Goal: Information Seeking & Learning: Learn about a topic

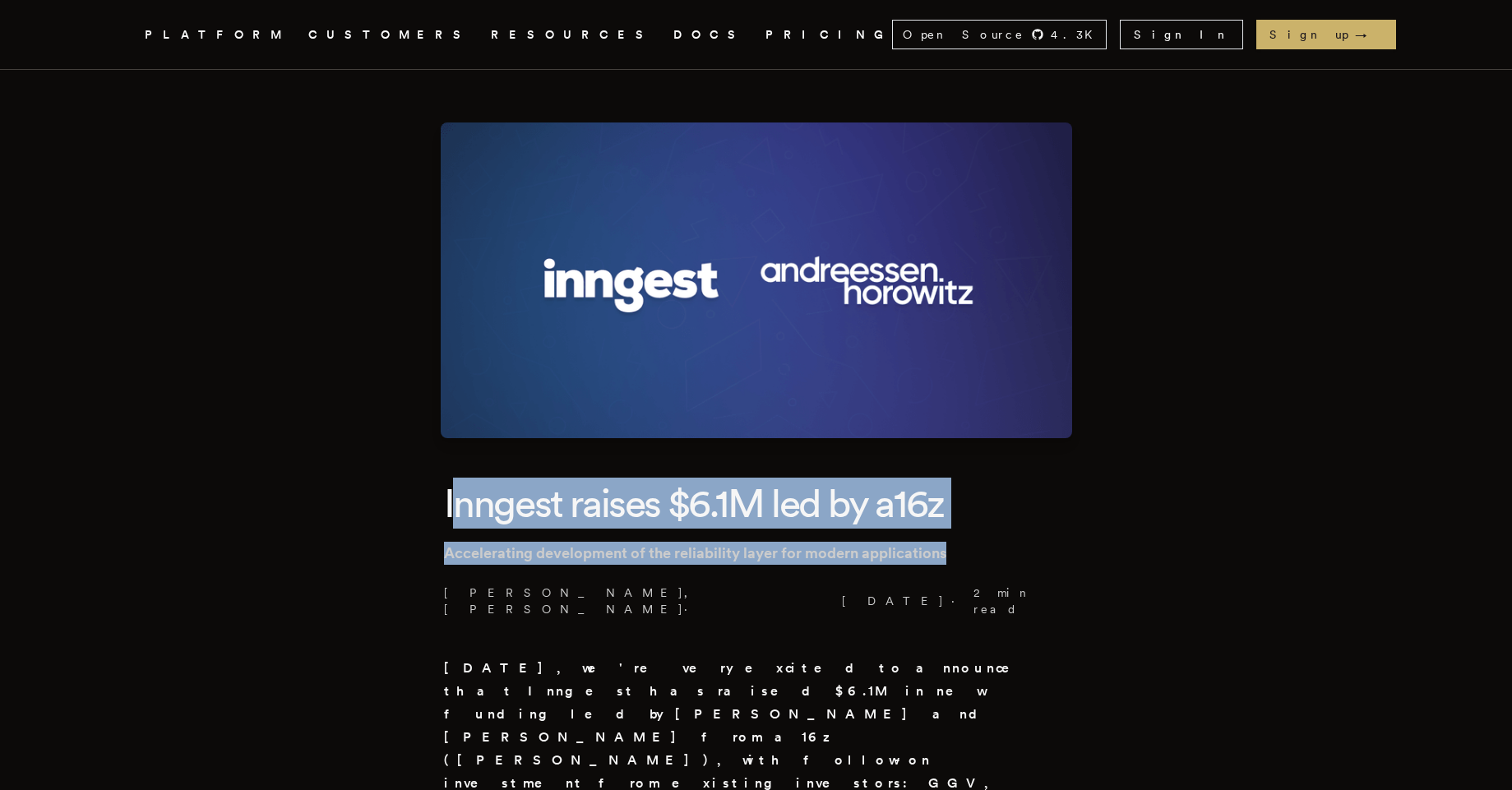
drag, startPoint x: 457, startPoint y: 482, endPoint x: 974, endPoint y: 543, distance: 520.6
click at [974, 543] on header "Inngest raises $6.1M led by a16z Accelerating development of the reliability la…" at bounding box center [756, 547] width 625 height 140
click at [974, 543] on p "Accelerating development of the reliability layer for modern applications" at bounding box center [756, 553] width 625 height 23
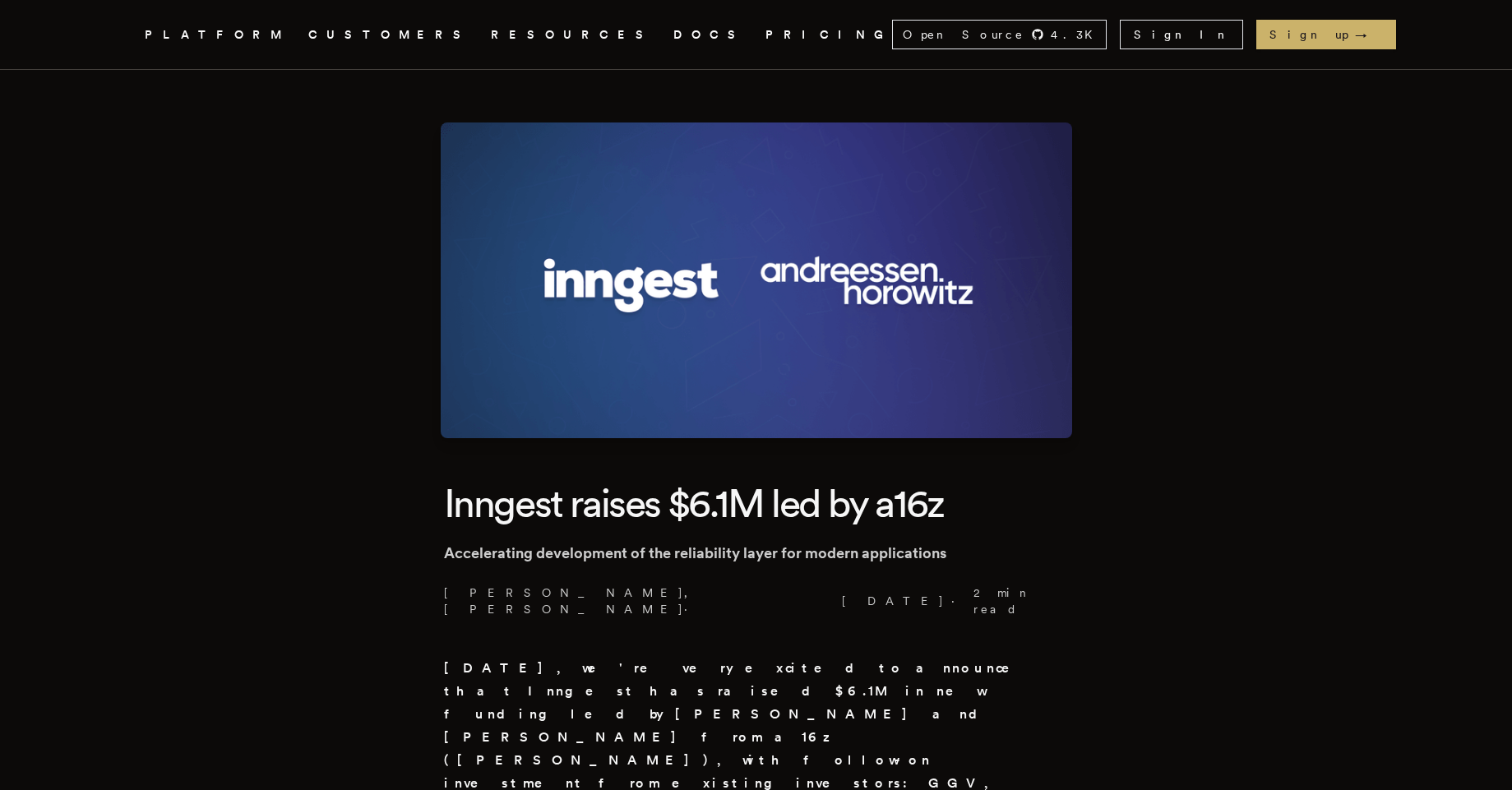
click at [899, 679] on strong "[DATE], we're very excited to announce that Inngest has raised $6.1M in new fun…" at bounding box center [738, 737] width 589 height 154
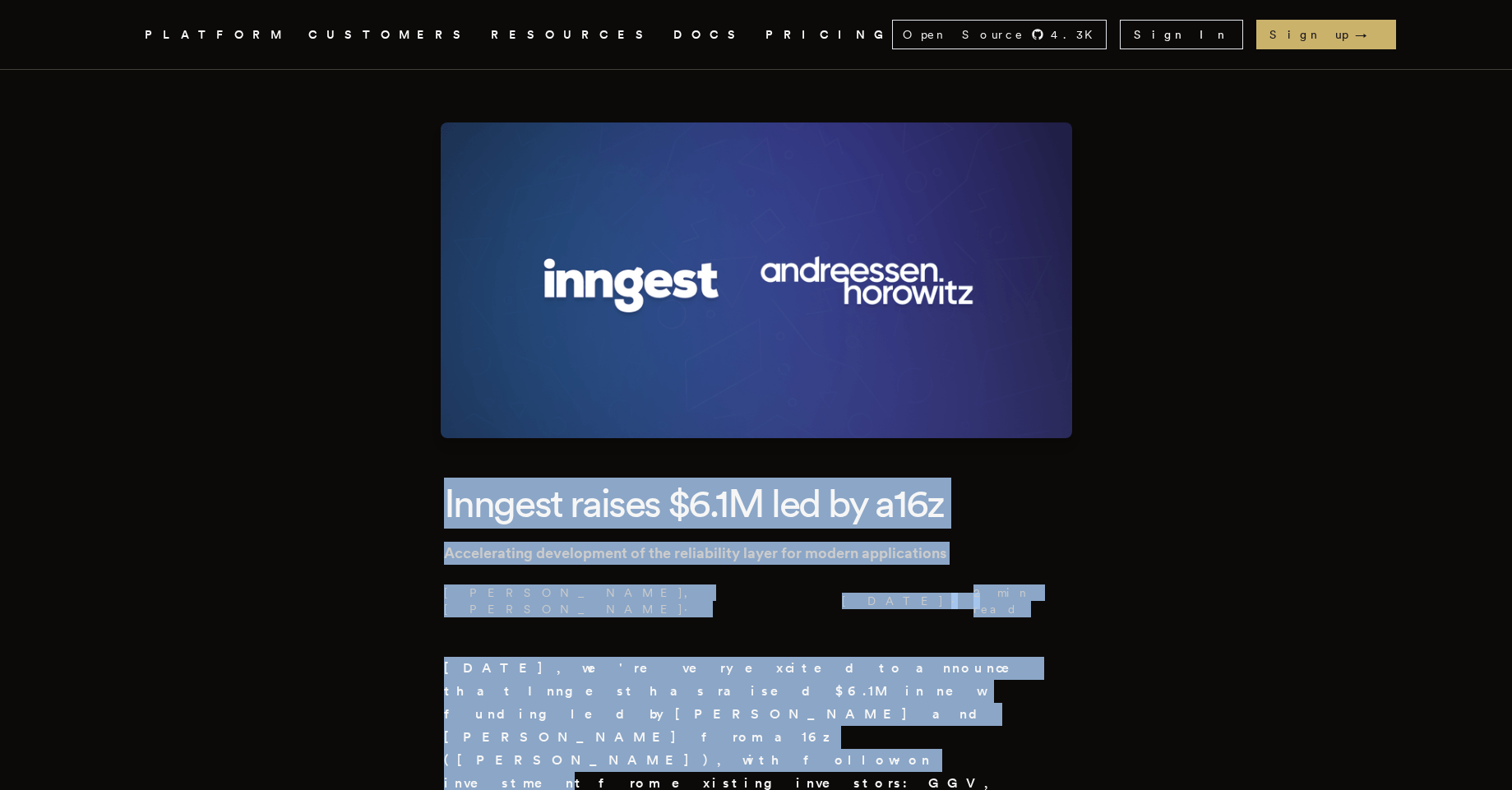
drag, startPoint x: 900, startPoint y: 679, endPoint x: 557, endPoint y: 494, distance: 389.7
click at [557, 494] on h1 "Inngest raises $6.1M led by a16z" at bounding box center [756, 503] width 625 height 51
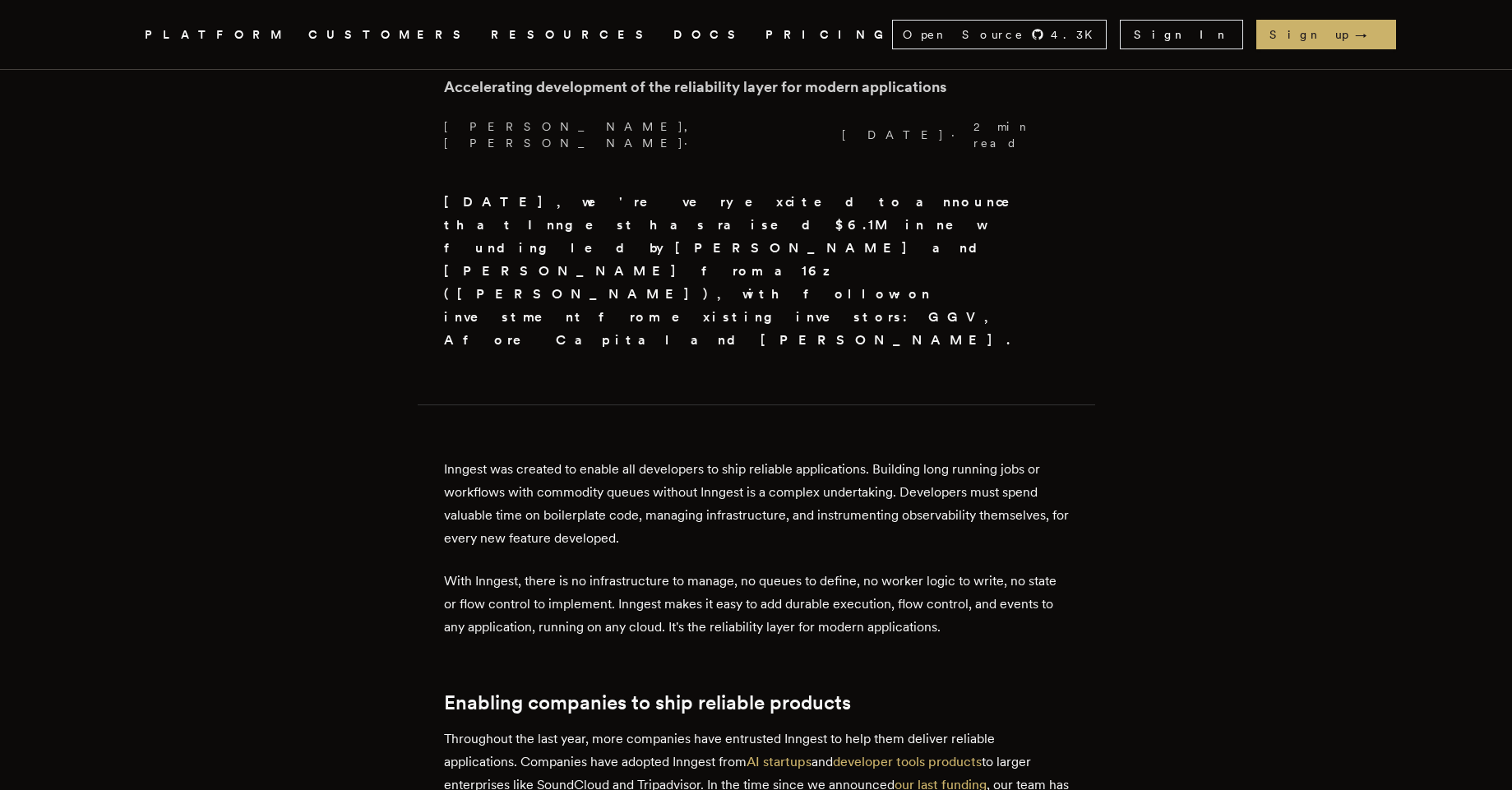
scroll to position [493, 0]
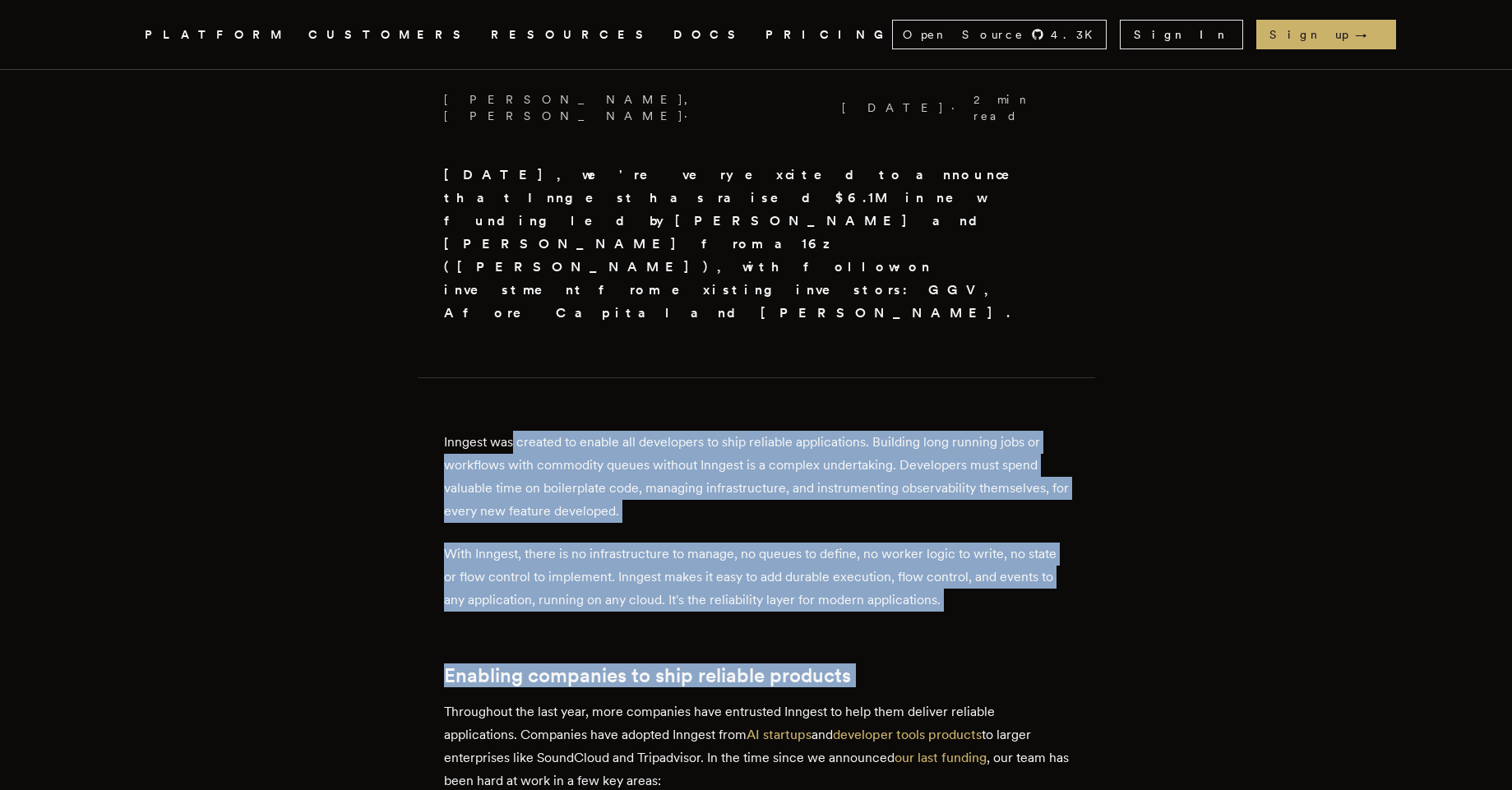
drag, startPoint x: 520, startPoint y: 325, endPoint x: 513, endPoint y: 586, distance: 261.1
click at [513, 586] on div "[DATE], we're very excited to announce that Inngest has raised $6.1M in new fun…" at bounding box center [756, 754] width 625 height 1182
click at [514, 586] on div "[DATE], we're very excited to announce that Inngest has raised $6.1M in new fun…" at bounding box center [756, 754] width 625 height 1182
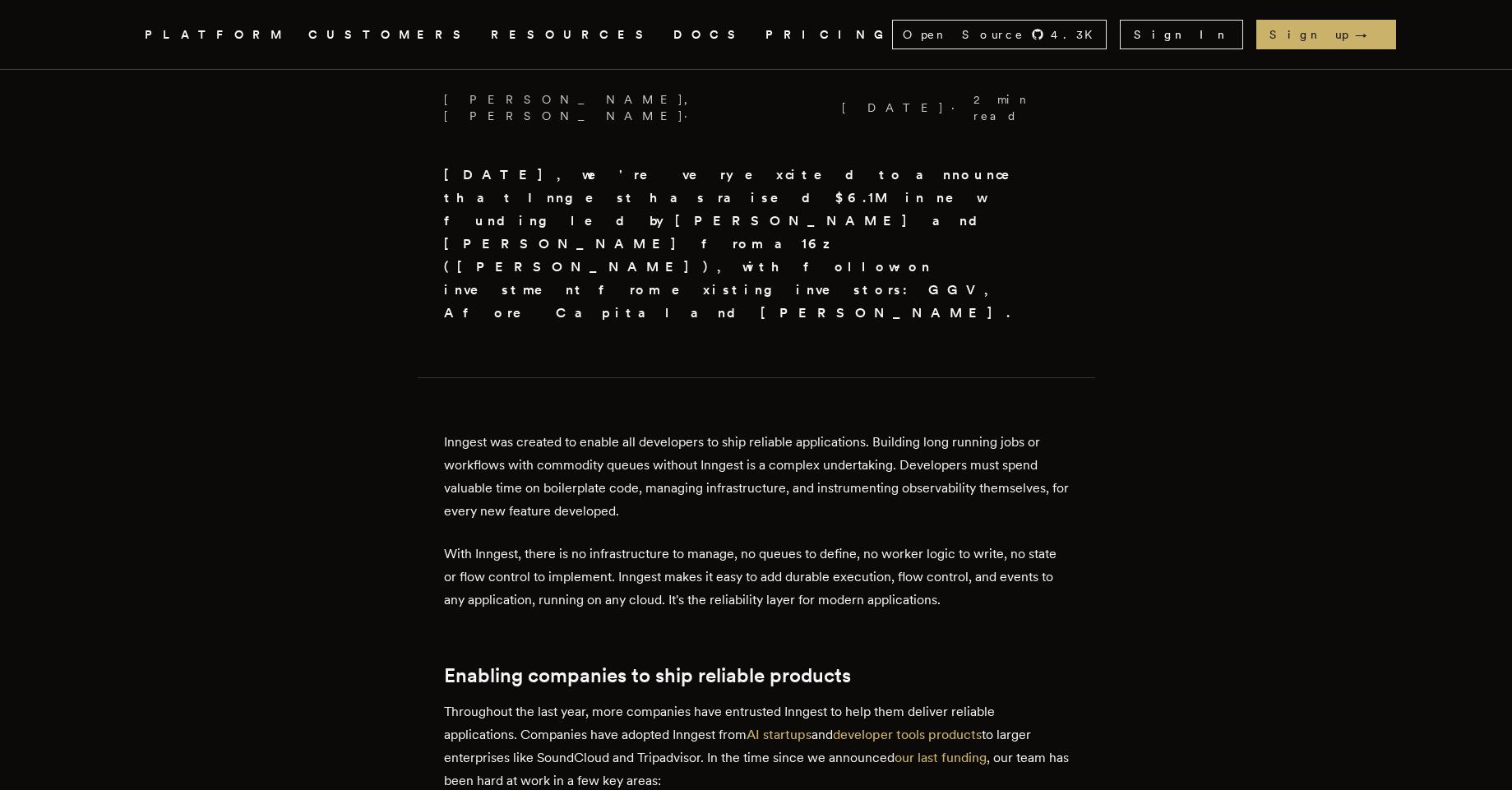
scroll to position [592, 0]
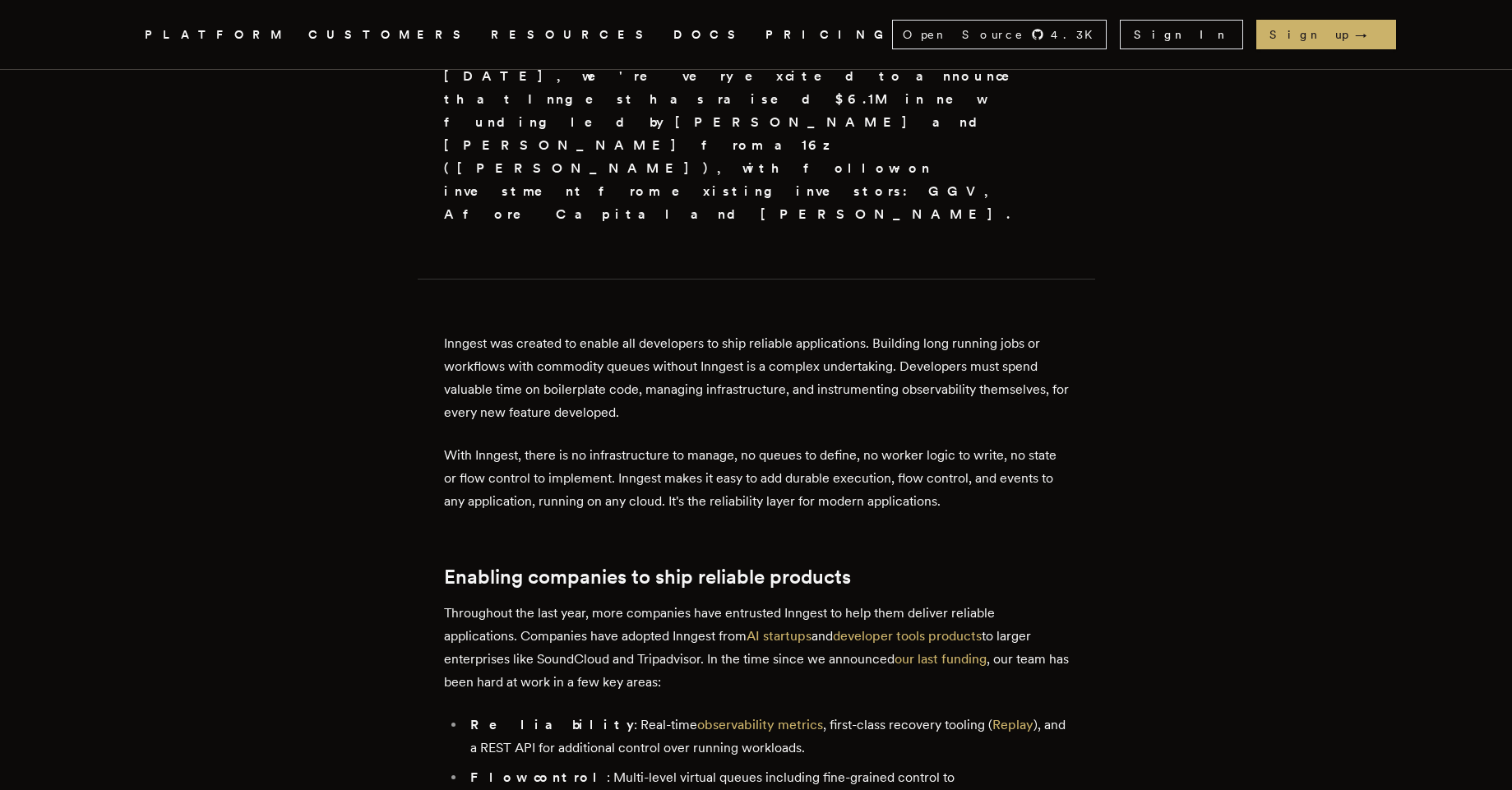
drag, startPoint x: 472, startPoint y: 612, endPoint x: 609, endPoint y: 736, distance: 184.8
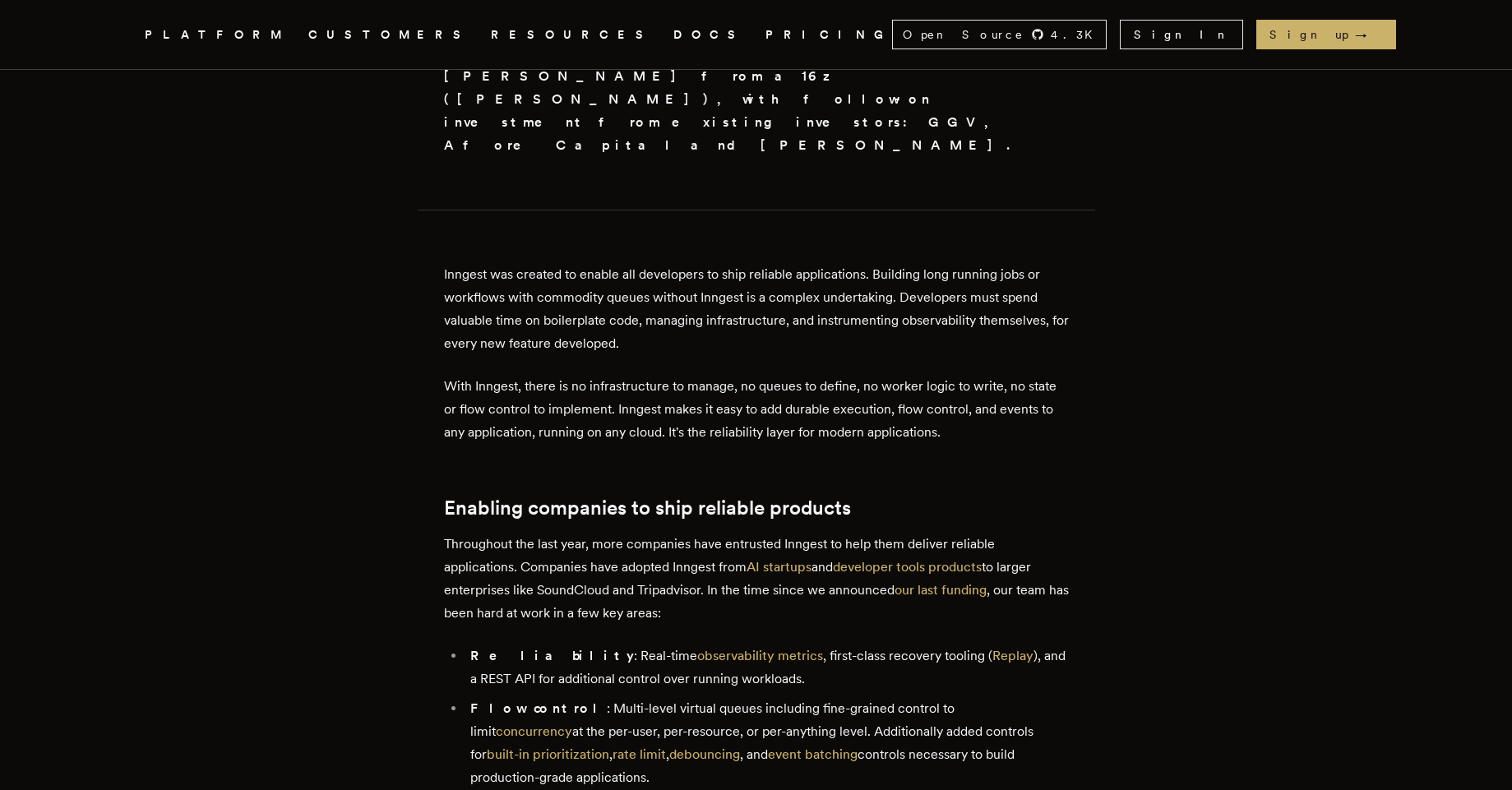
scroll to position [789, 0]
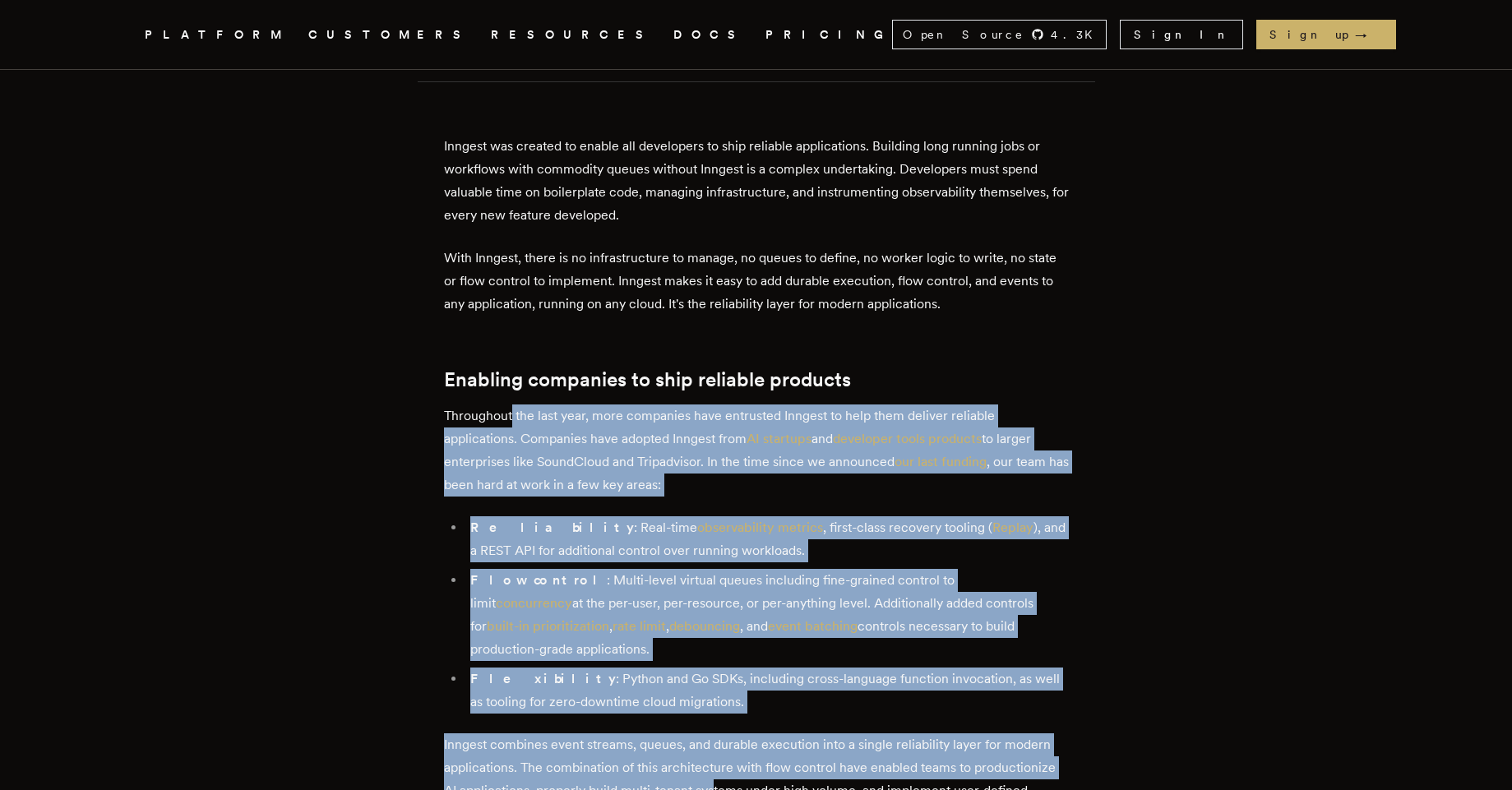
drag, startPoint x: 718, startPoint y: 694, endPoint x: 519, endPoint y: 301, distance: 440.5
click at [519, 301] on div "[DATE], we're very excited to announce that Inngest has raised $6.1M in new fun…" at bounding box center [756, 458] width 625 height 1182
click at [351, 611] on article "Inngest raises $6.1M led by a16z Accelerating development of the reliability la…" at bounding box center [756, 324] width 1184 height 2089
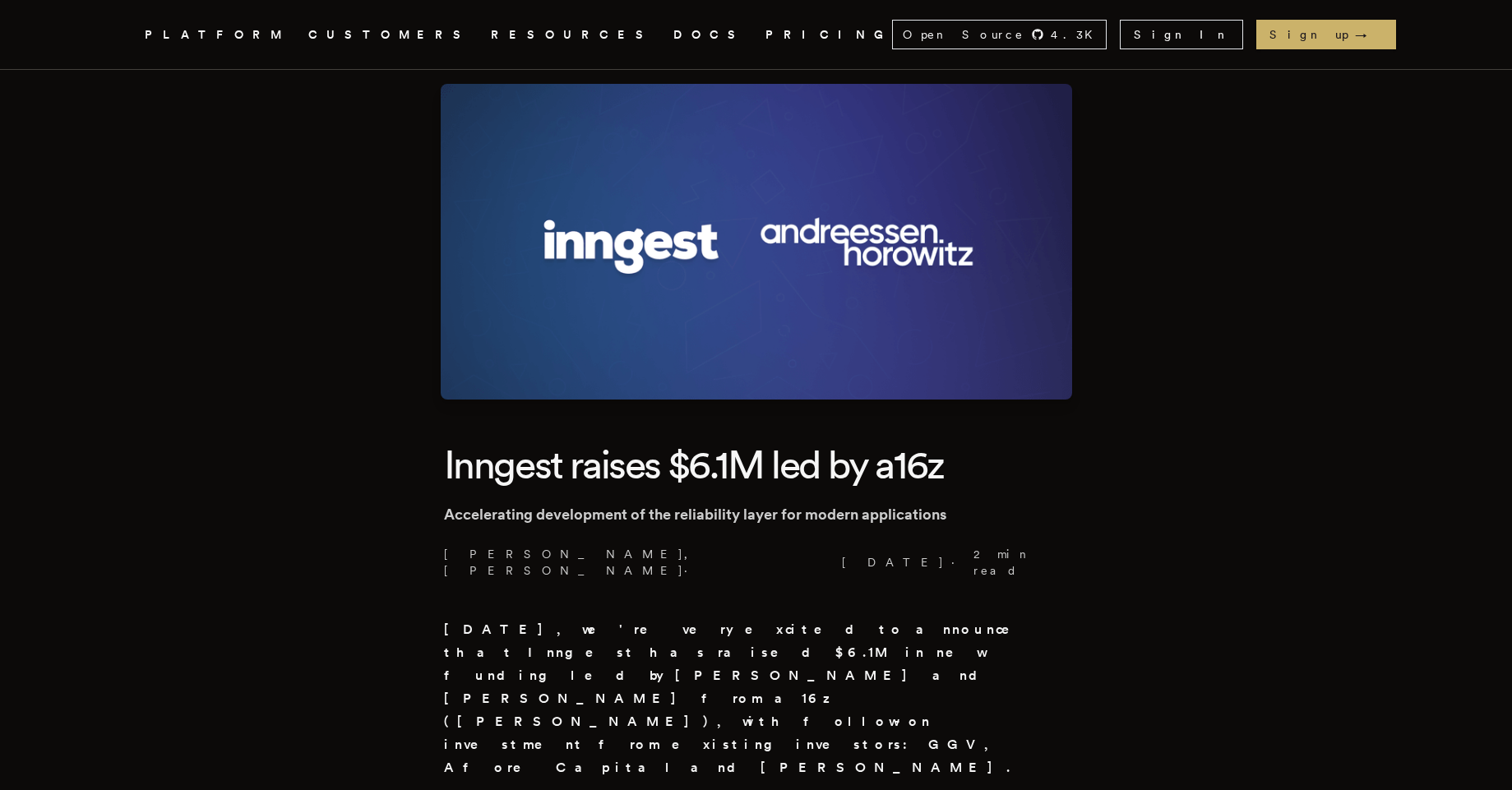
scroll to position [0, 0]
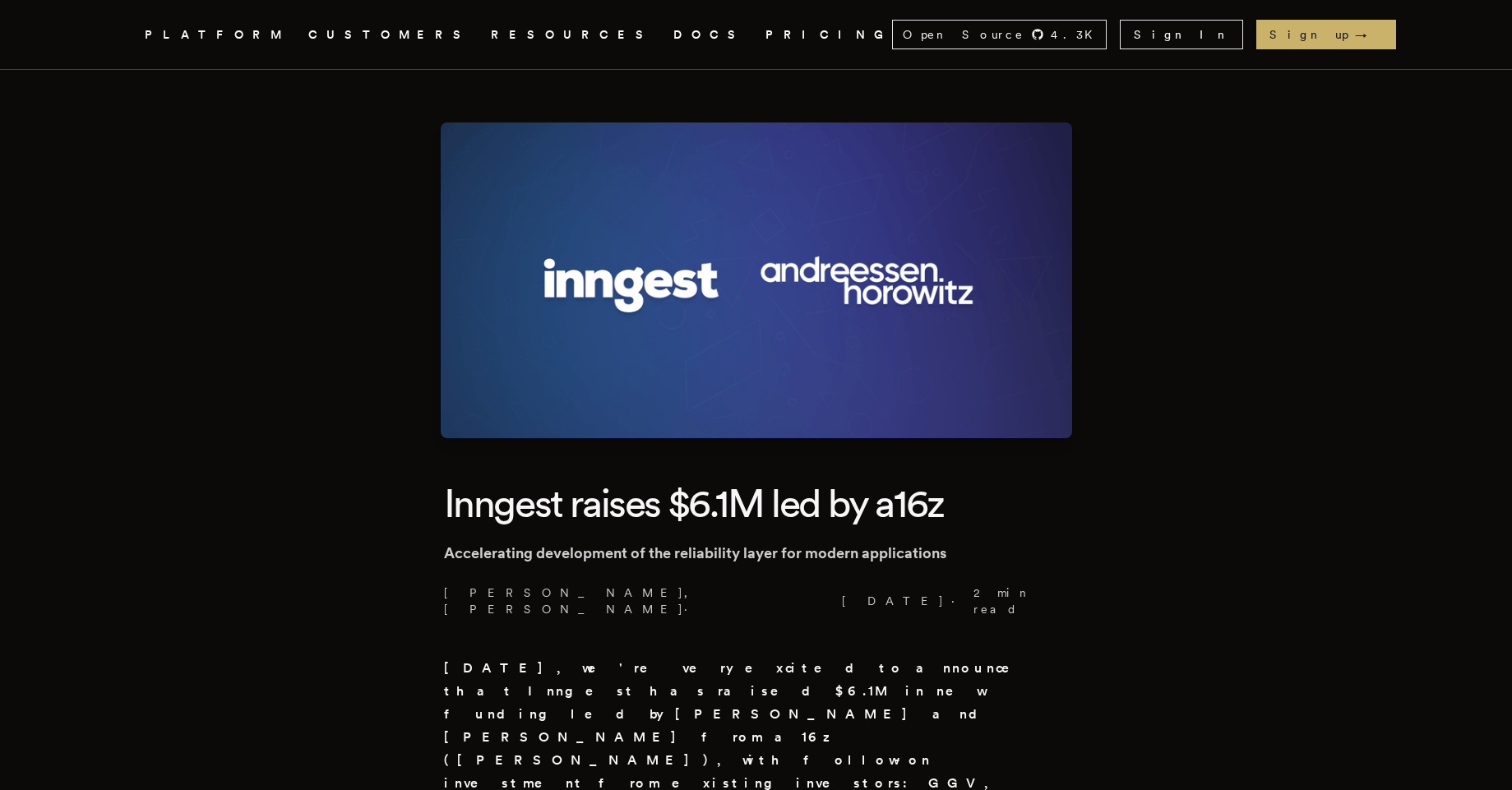
click at [766, 33] on link "PRICING" at bounding box center [828, 34] width 126 height 21
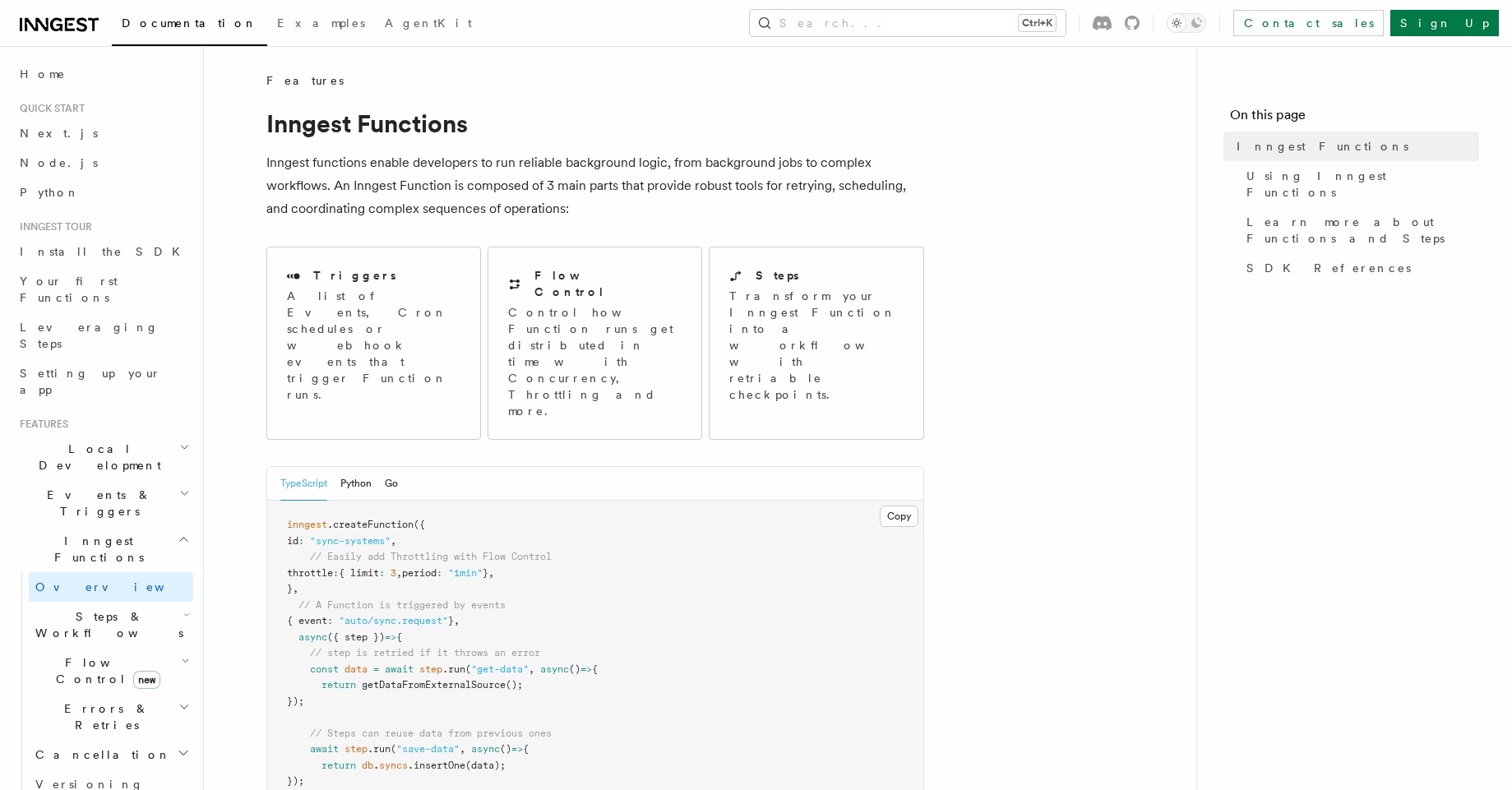
click at [340, 158] on p "Inngest functions enable developers to run reliable background logic, from back…" at bounding box center [595, 186] width 658 height 69
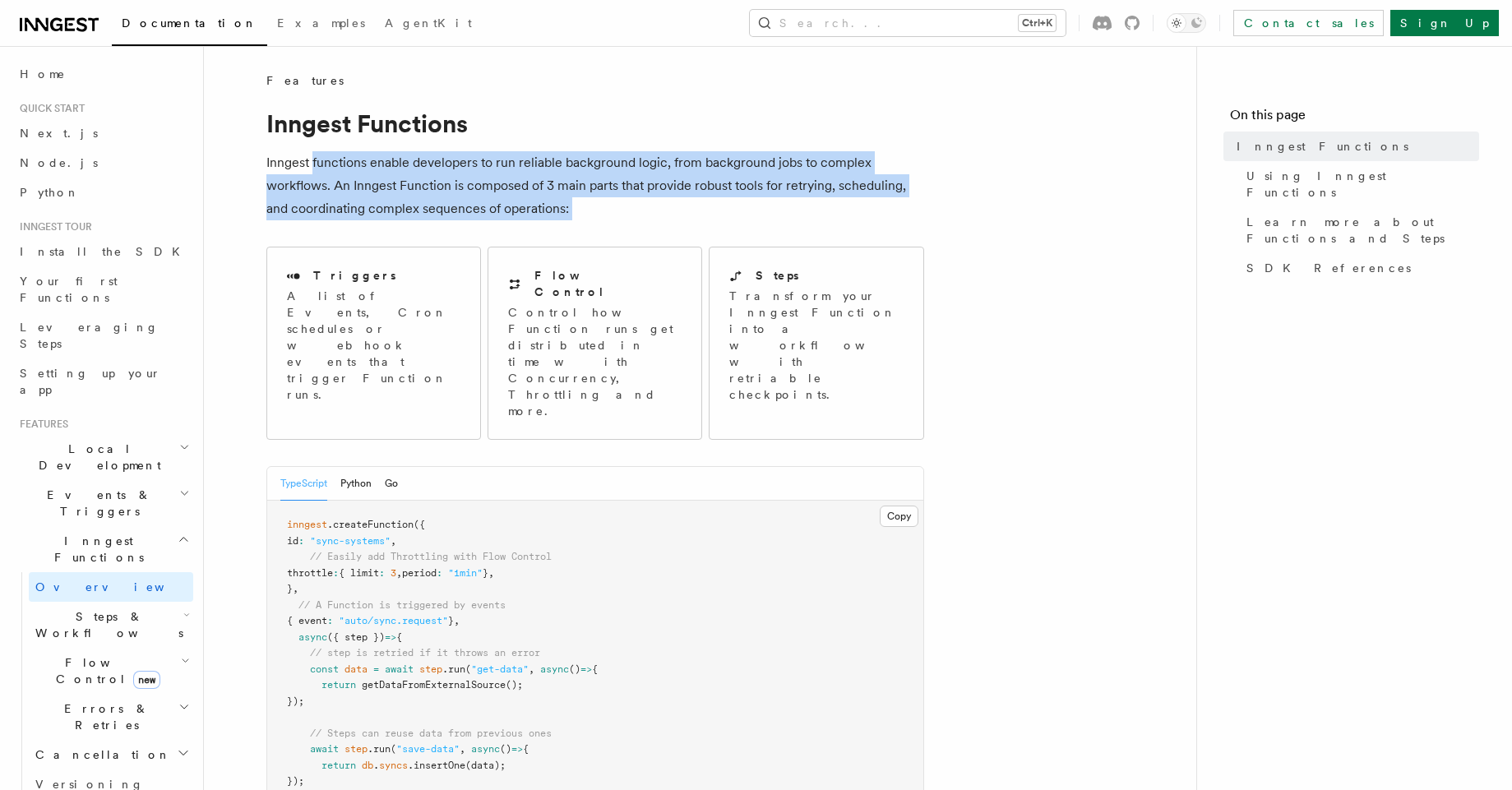
drag, startPoint x: 340, startPoint y: 158, endPoint x: 592, endPoint y: 206, distance: 256.5
click at [592, 206] on p "Inngest functions enable developers to run reliable background logic, from back…" at bounding box center [595, 186] width 658 height 69
click at [593, 206] on p "Inngest functions enable developers to run reliable background logic, from back…" at bounding box center [595, 186] width 658 height 69
click at [586, 210] on p "Inngest functions enable developers to run reliable background logic, from back…" at bounding box center [595, 186] width 658 height 69
click at [591, 210] on p "Inngest functions enable developers to run reliable background logic, from back…" at bounding box center [595, 186] width 658 height 69
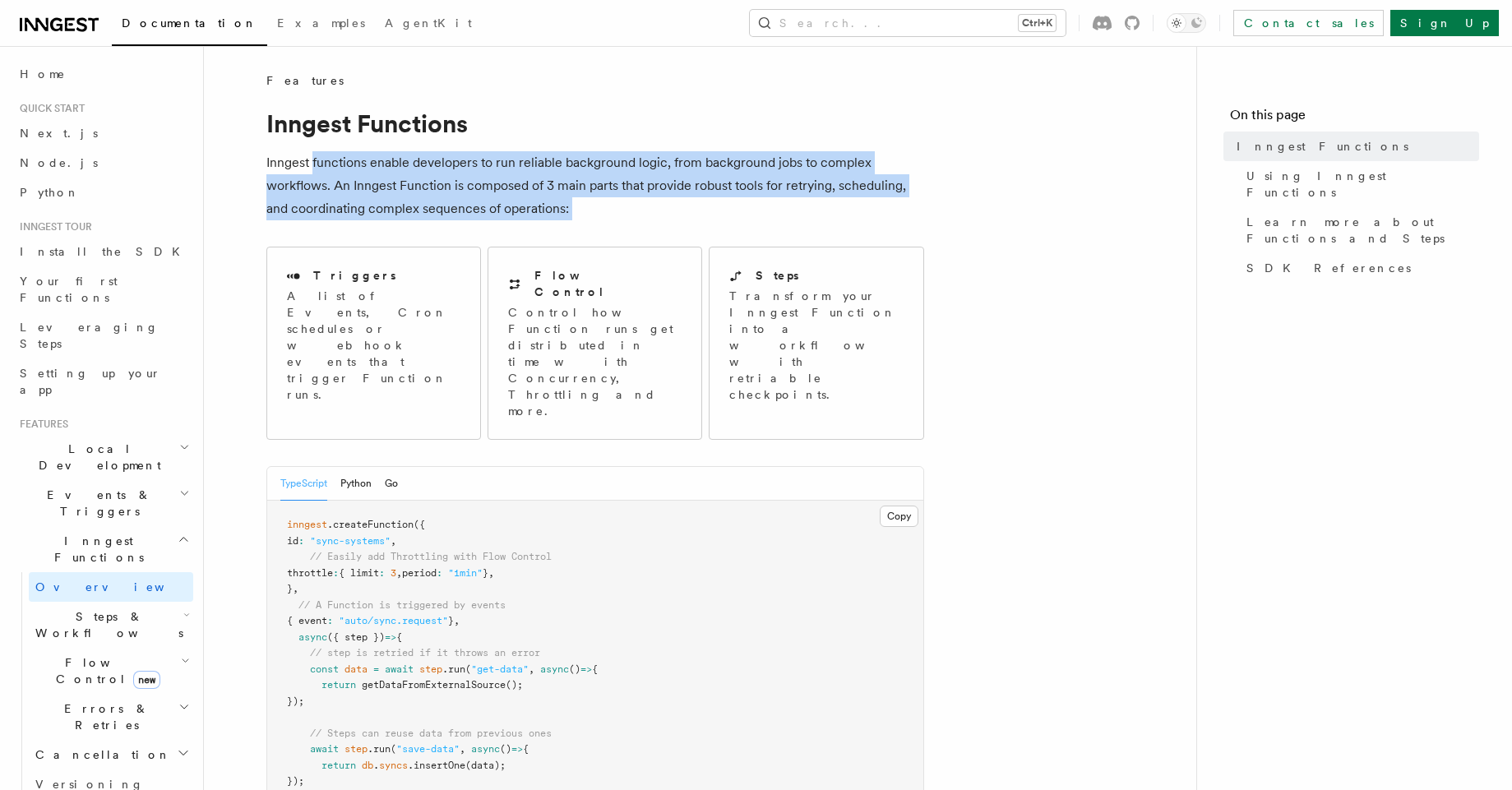
drag, startPoint x: 591, startPoint y: 210, endPoint x: 319, endPoint y: 168, distance: 275.2
click at [319, 168] on p "Inngest functions enable developers to run reliable background logic, from back…" at bounding box center [595, 186] width 658 height 69
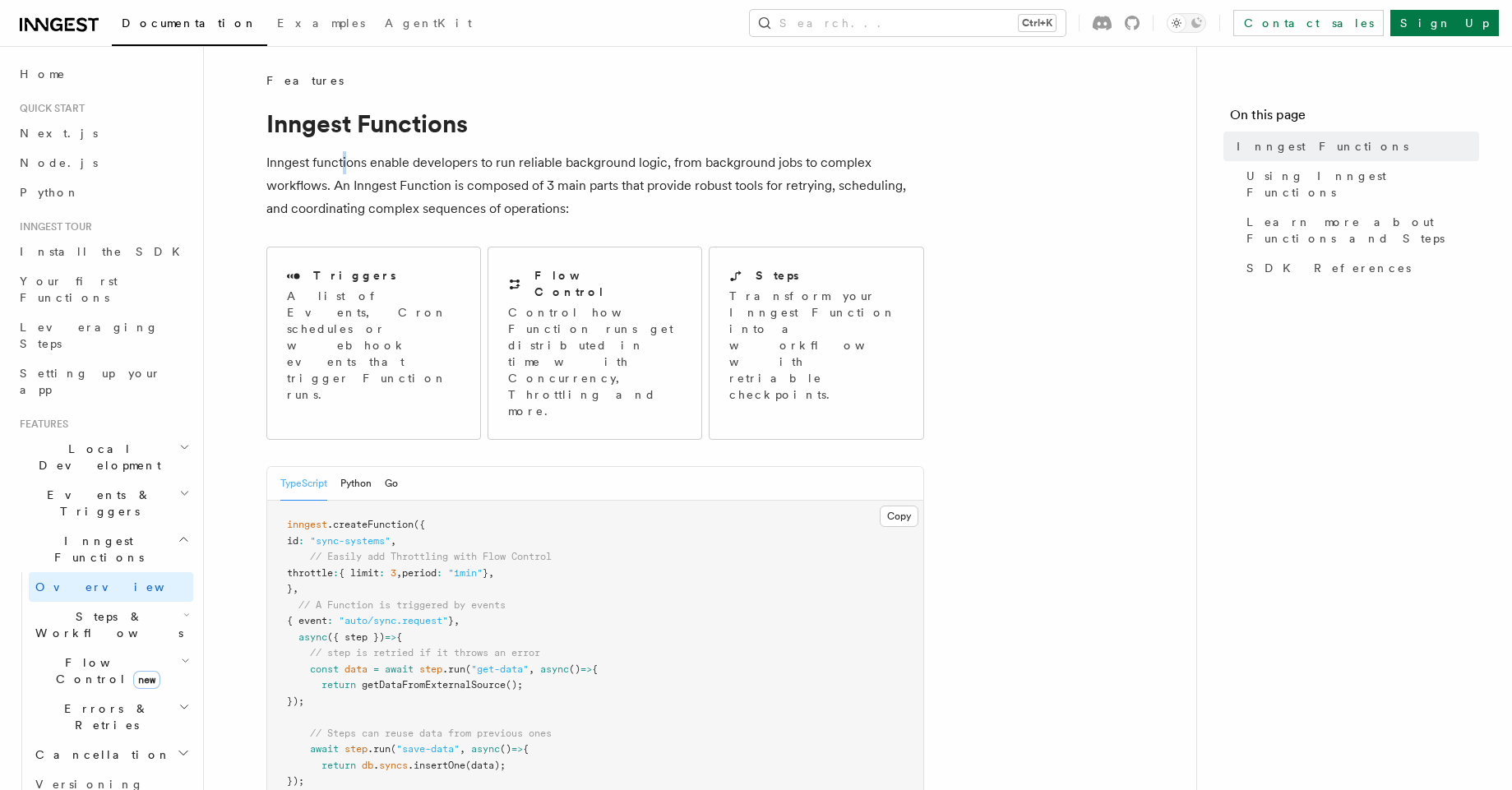
click at [347, 159] on p "Inngest functions enable developers to run reliable background logic, from back…" at bounding box center [595, 186] width 658 height 69
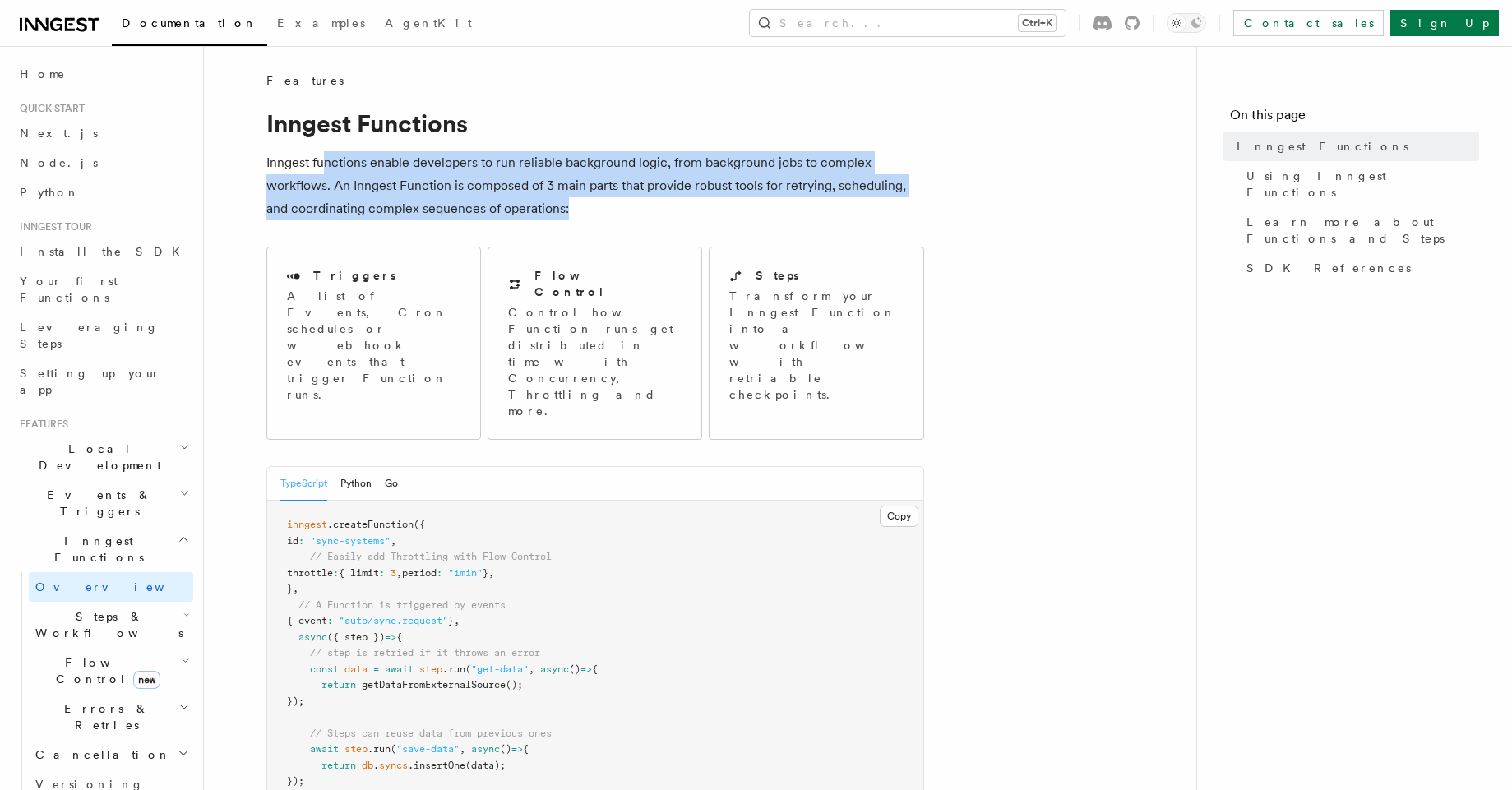
drag, startPoint x: 620, startPoint y: 203, endPoint x: 322, endPoint y: 170, distance: 299.8
click at [322, 170] on p "Inngest functions enable developers to run reliable background logic, from back…" at bounding box center [595, 186] width 658 height 69
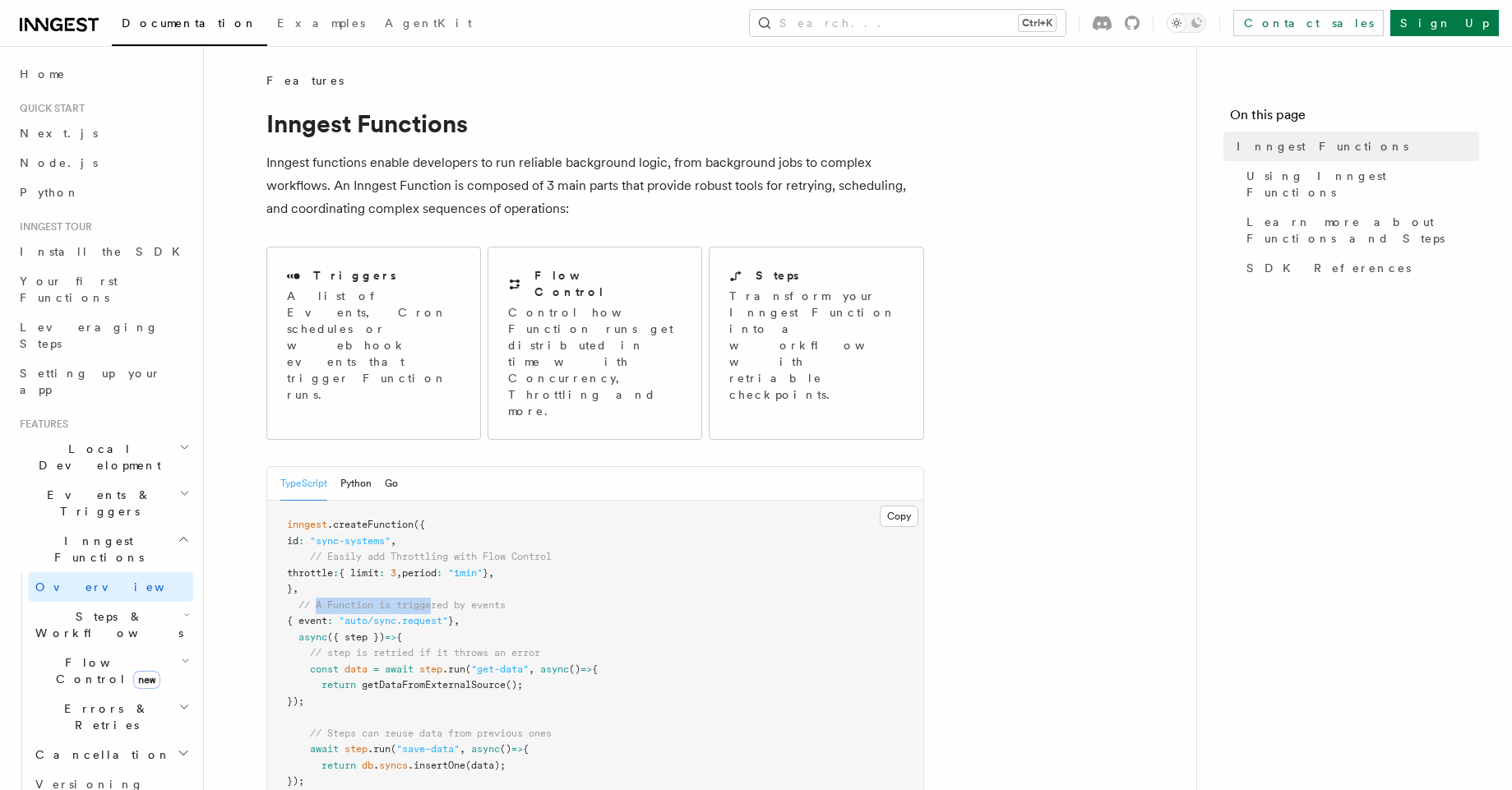
drag, startPoint x: 324, startPoint y: 544, endPoint x: 507, endPoint y: 547, distance: 183.0
click at [493, 547] on pre "inngest .createFunction ({ id : "sync-systems" , // Easily add Throttling with …" at bounding box center [595, 670] width 656 height 338
click at [507, 547] on pre "inngest .createFunction ({ id : "sync-systems" , // Easily add Throttling with …" at bounding box center [595, 670] width 656 height 338
drag, startPoint x: 295, startPoint y: 577, endPoint x: 421, endPoint y: 578, distance: 126.0
click at [394, 578] on pre "inngest .createFunction ({ id : "sync-systems" , // Easily add Throttling with …" at bounding box center [595, 670] width 656 height 338
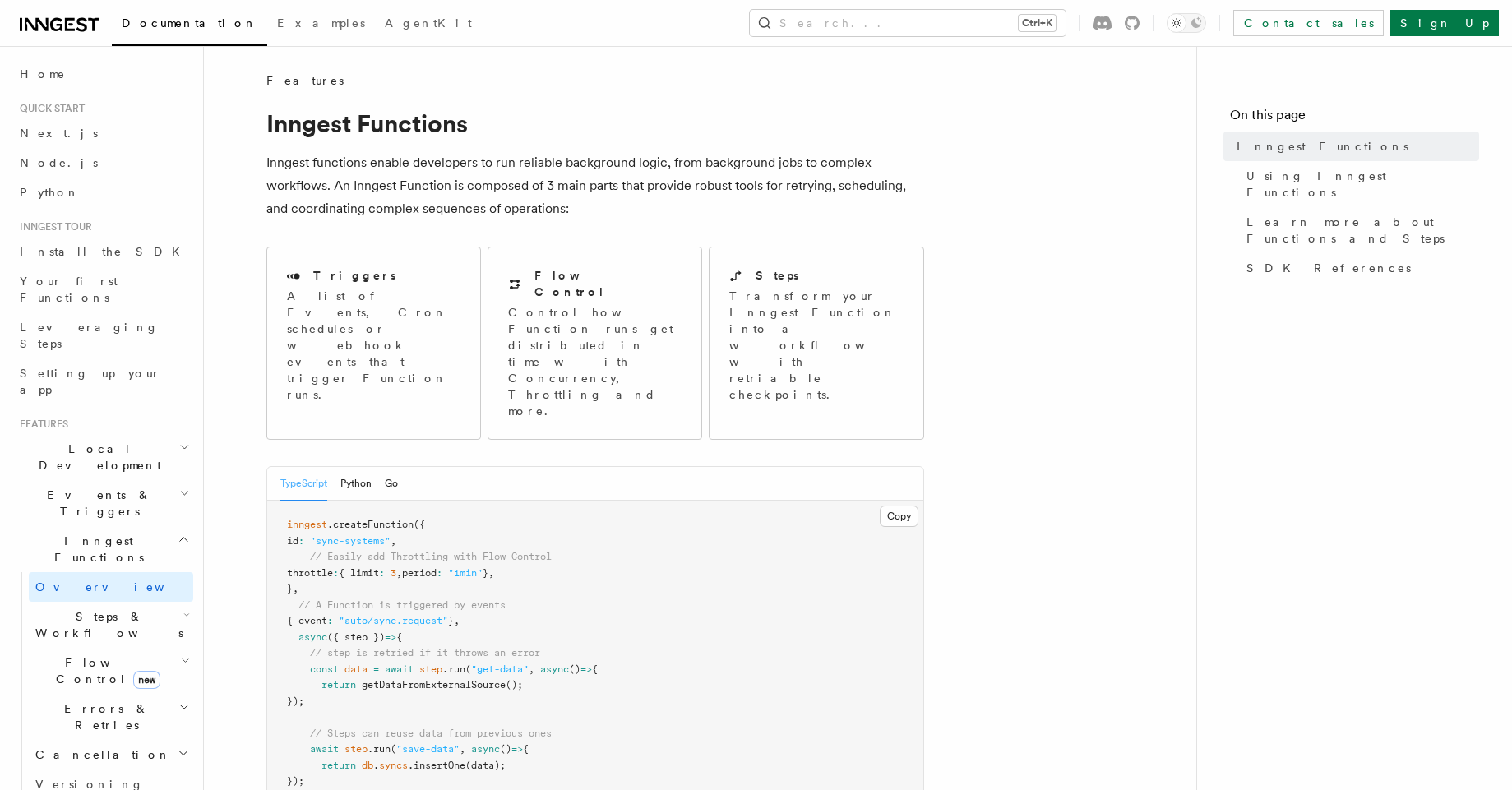
click at [438, 578] on pre "inngest .createFunction ({ id : "sync-systems" , // Easily add Throttling with …" at bounding box center [595, 670] width 656 height 338
drag, startPoint x: 305, startPoint y: 612, endPoint x: 364, endPoint y: 638, distance: 64.5
click at [364, 638] on pre "inngest .createFunction ({ id : "sync-systems" , // Easily add Throttling with …" at bounding box center [595, 670] width 656 height 338
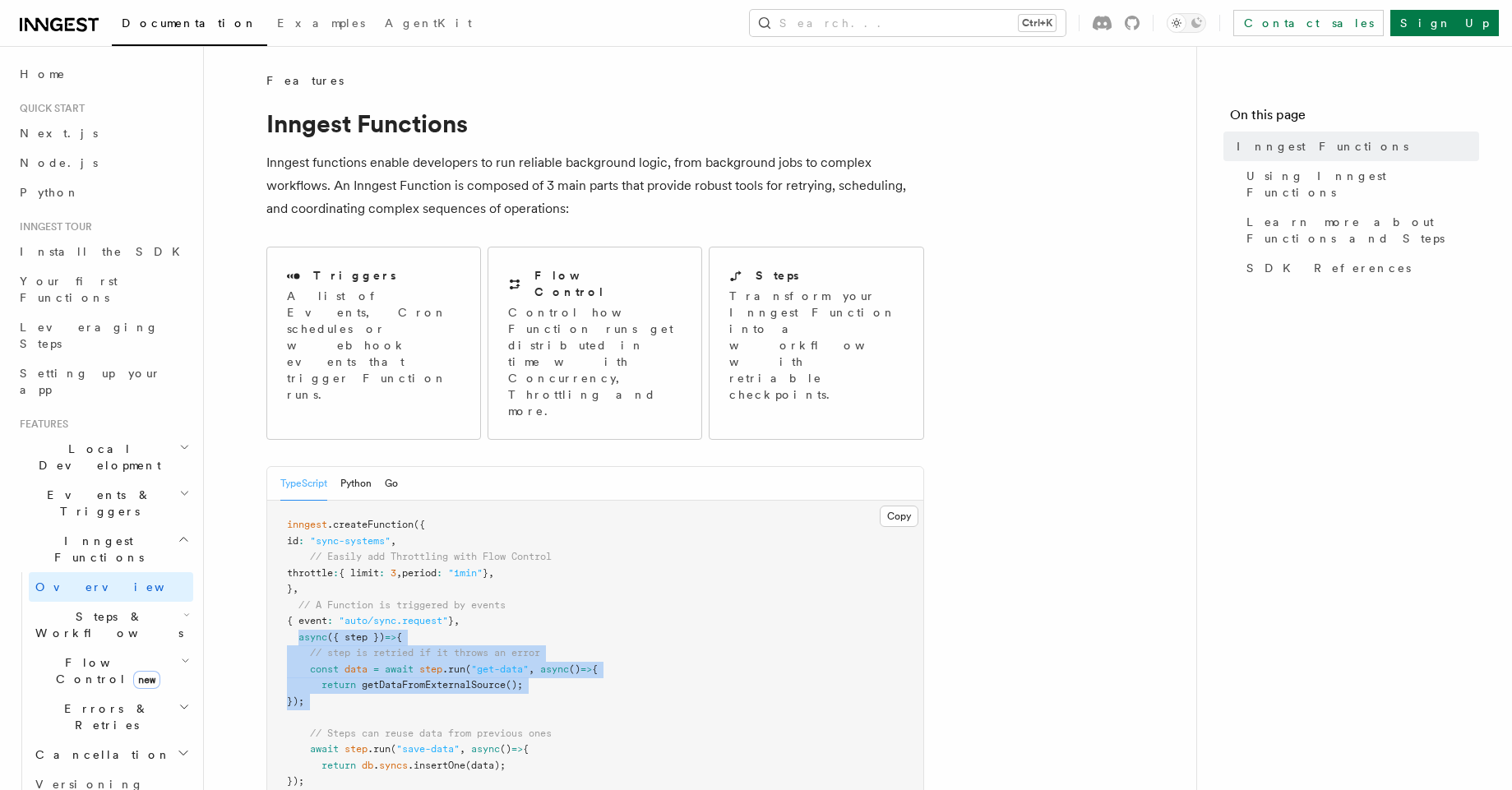
drag, startPoint x: 364, startPoint y: 638, endPoint x: 297, endPoint y: 577, distance: 90.6
click at [297, 577] on pre "inngest .createFunction ({ id : "sync-systems" , // Easily add Throttling with …" at bounding box center [595, 670] width 656 height 338
drag, startPoint x: 297, startPoint y: 577, endPoint x: 358, endPoint y: 638, distance: 86.3
click at [358, 638] on pre "inngest .createFunction ({ id : "sync-systems" , // Easily add Throttling with …" at bounding box center [595, 670] width 656 height 338
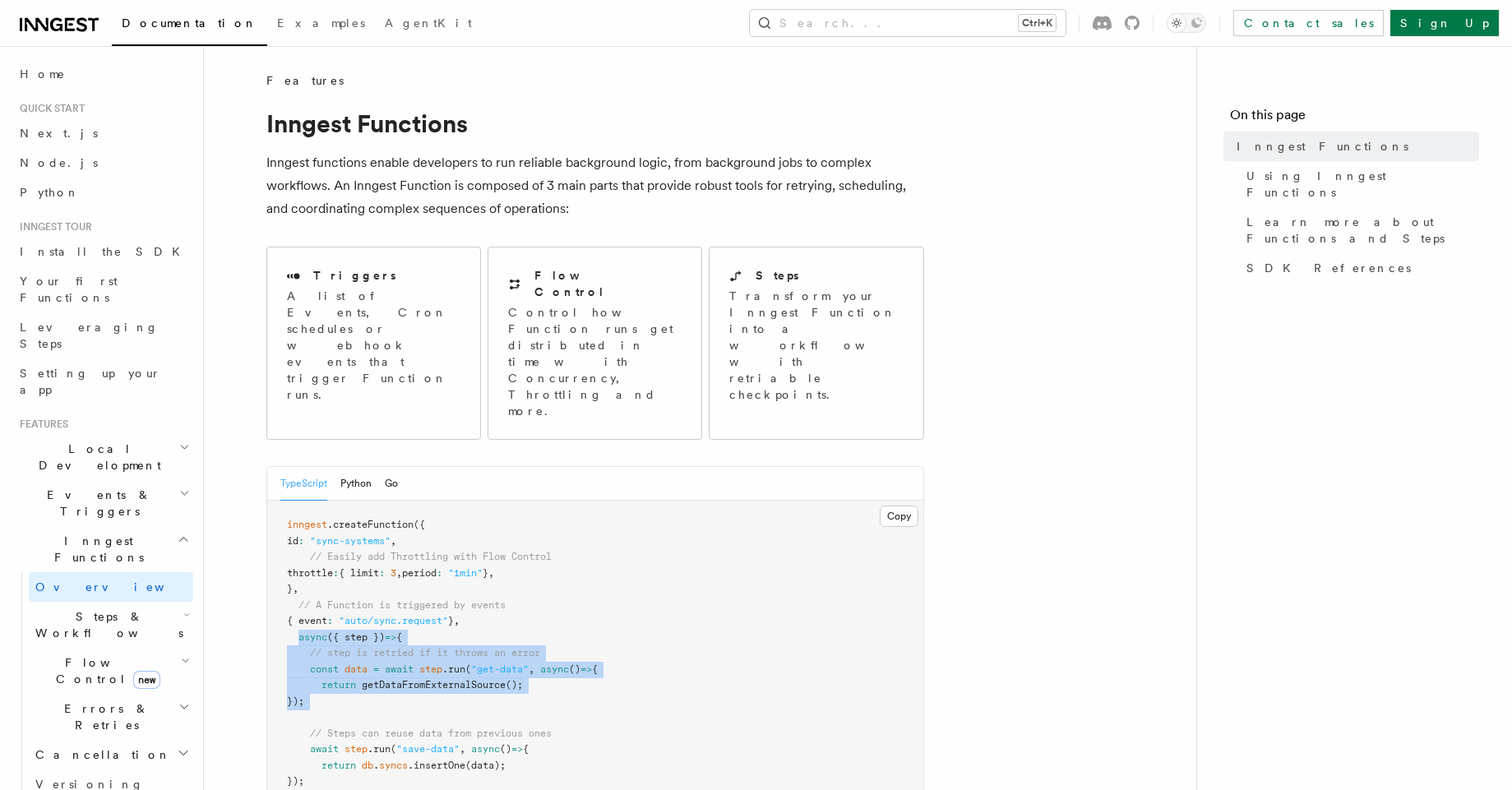
click at [358, 638] on pre "inngest .createFunction ({ id : "sync-systems" , // Easily add Throttling with …" at bounding box center [595, 670] width 656 height 338
drag, startPoint x: 358, startPoint y: 638, endPoint x: 415, endPoint y: 586, distance: 77.2
click at [410, 596] on pre "inngest .createFunction ({ id : "sync-systems" , // Easily add Throttling with …" at bounding box center [595, 670] width 656 height 338
click at [415, 648] on span "// step is retried if it throws an error" at bounding box center [425, 653] width 230 height 12
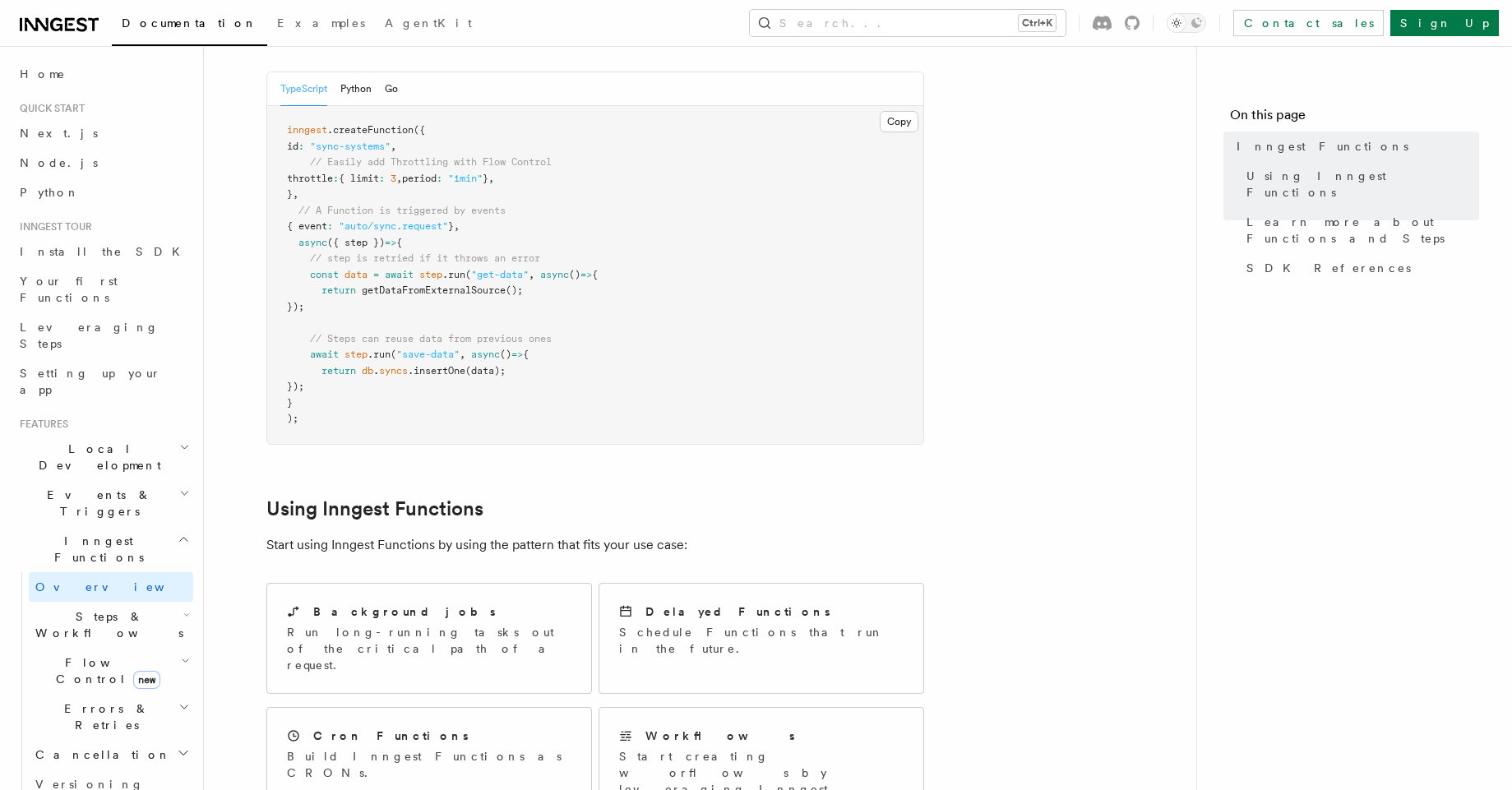
scroll to position [493, 0]
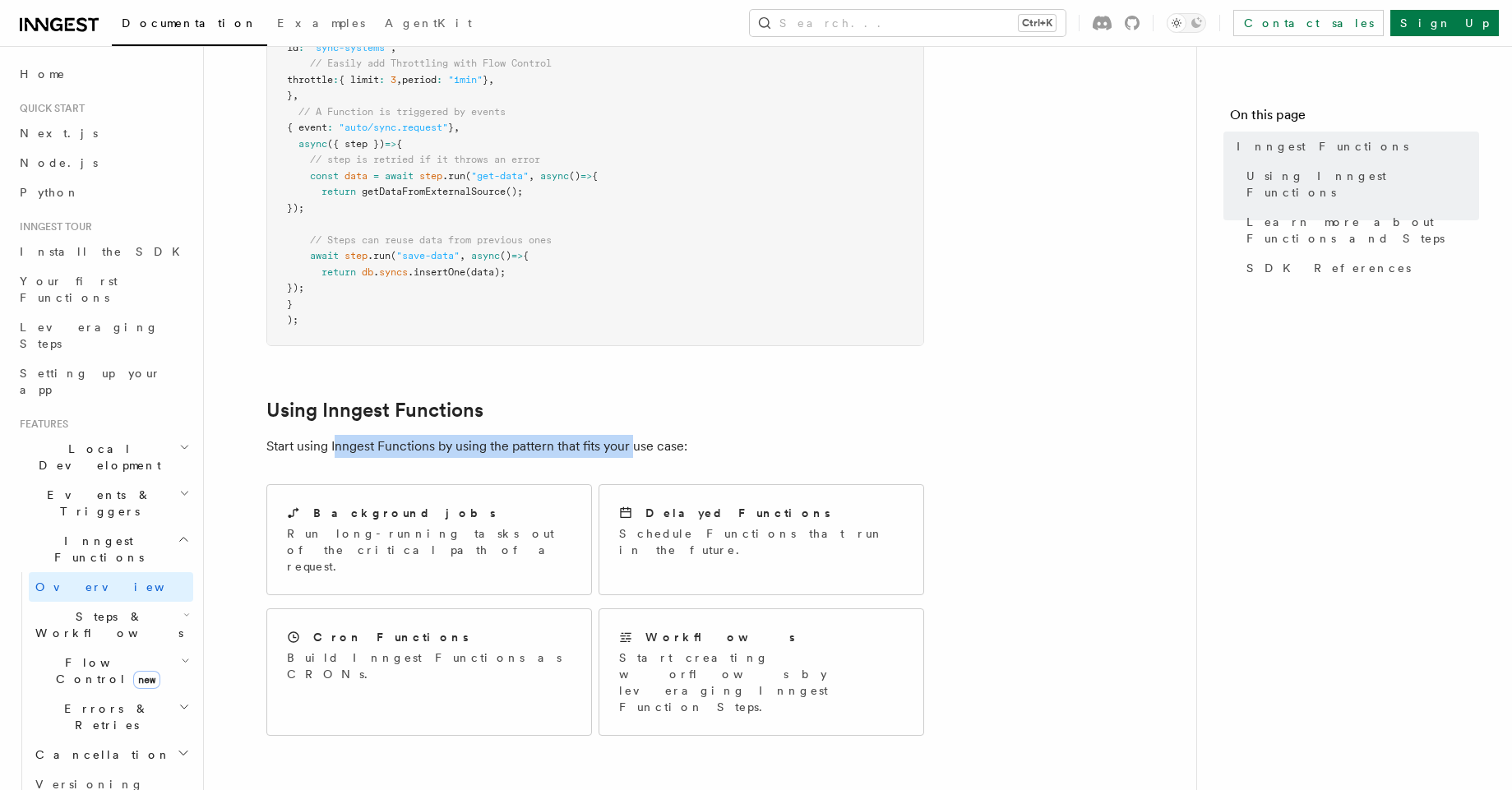
drag, startPoint x: 633, startPoint y: 382, endPoint x: 336, endPoint y: 377, distance: 297.0
click at [336, 435] on p "Start using Inngest Functions by using the pattern that fits your use case:" at bounding box center [595, 446] width 658 height 23
drag, startPoint x: 336, startPoint y: 377, endPoint x: 574, endPoint y: 377, distance: 238.0
click at [572, 435] on p "Start using Inngest Functions by using the pattern that fits your use case:" at bounding box center [595, 446] width 658 height 23
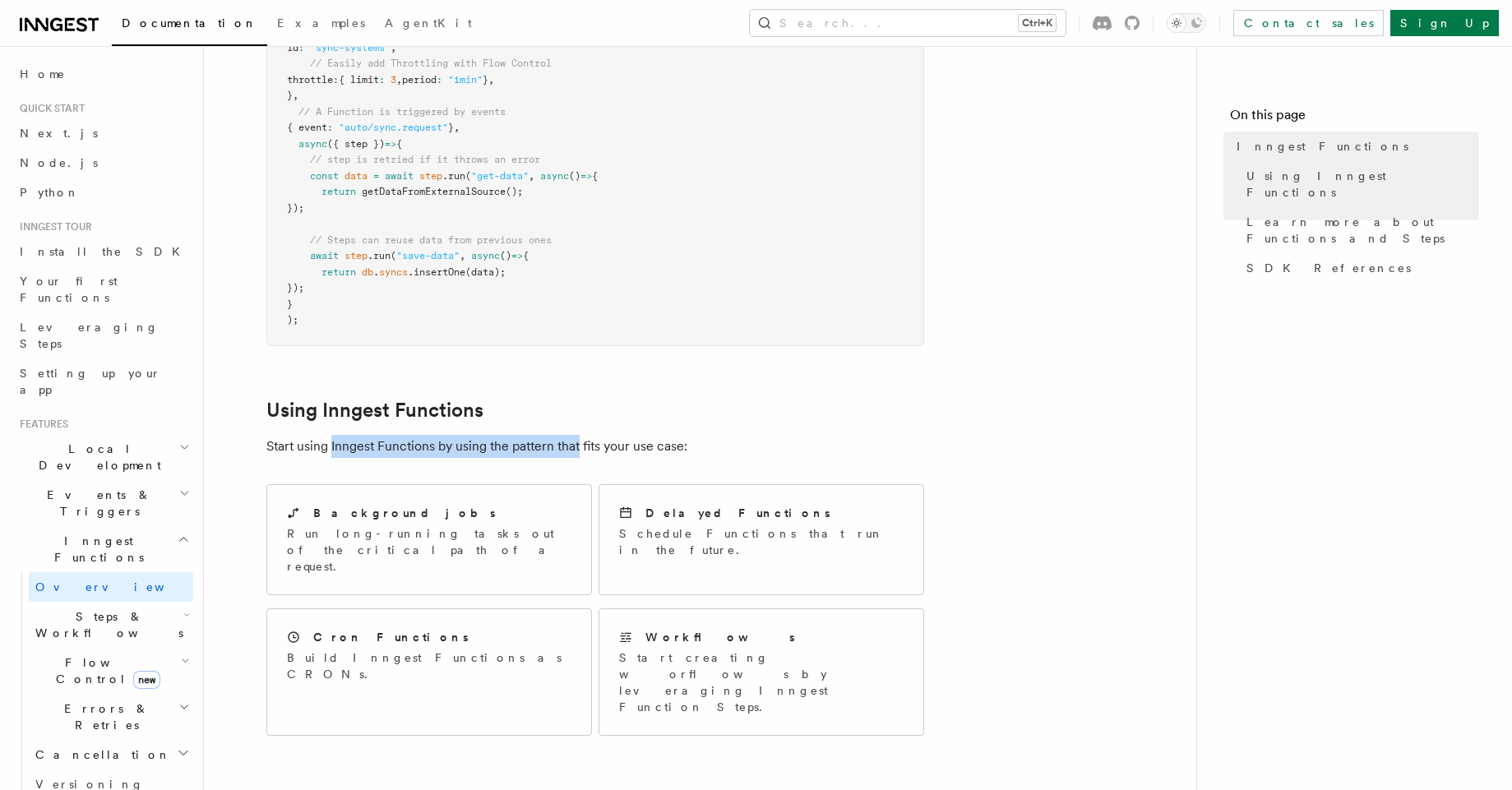
click at [574, 435] on p "Start using Inngest Functions by using the pattern that fits your use case:" at bounding box center [595, 446] width 658 height 23
